Goal: Task Accomplishment & Management: Manage account settings

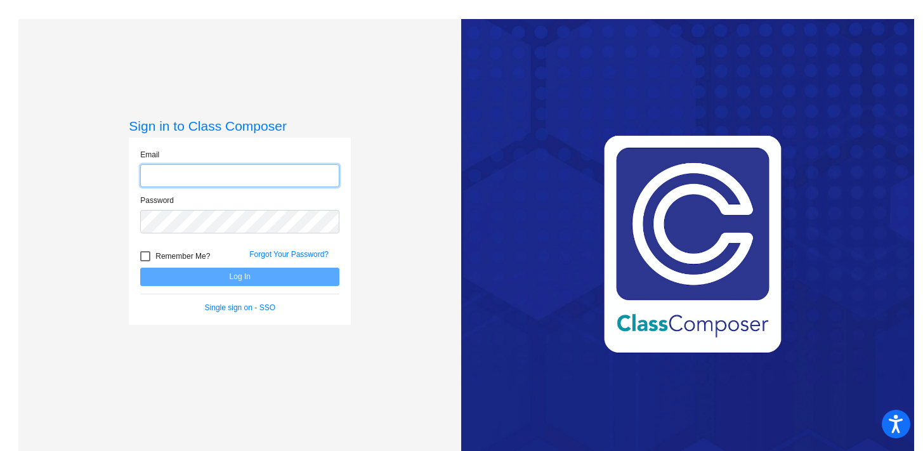
type input "[EMAIL_ADDRESS][DOMAIN_NAME]"
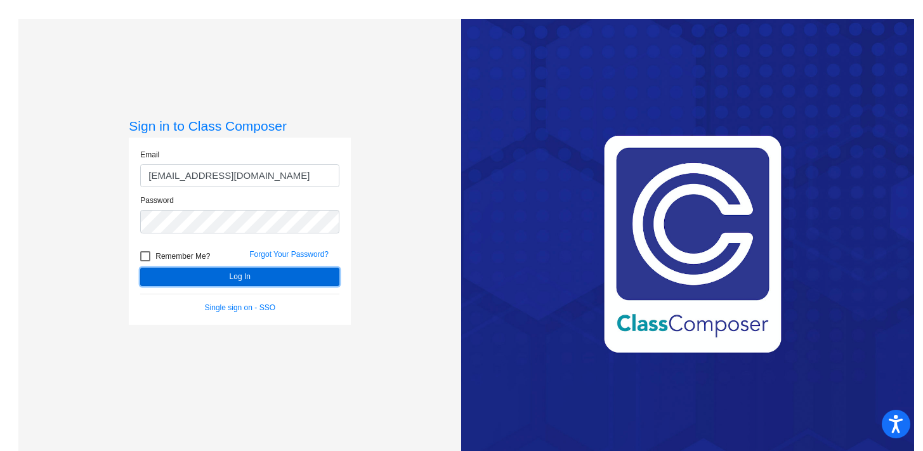
click at [251, 276] on button "Log In" at bounding box center [239, 277] width 199 height 18
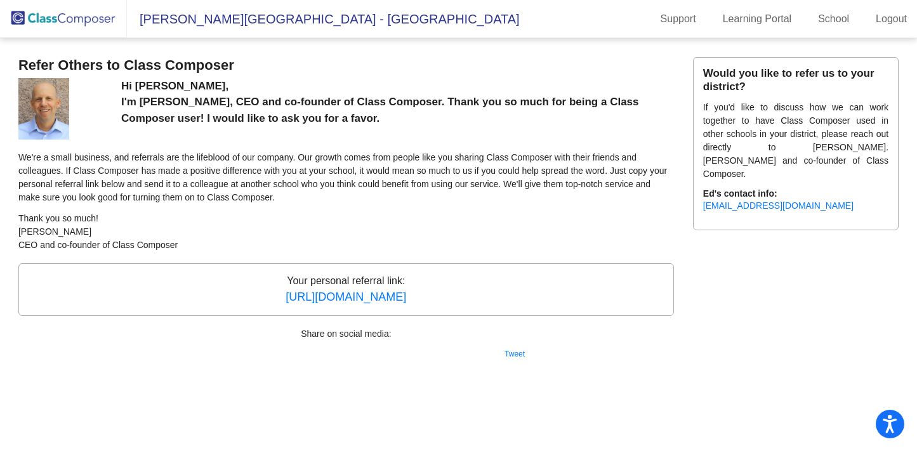
click at [60, 19] on img at bounding box center [63, 18] width 127 height 37
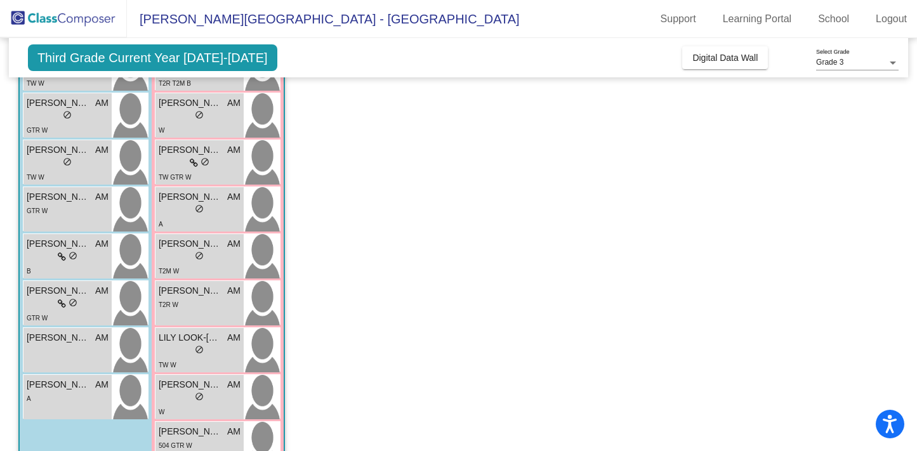
scroll to position [853, 0]
